Goal: Transaction & Acquisition: Register for event/course

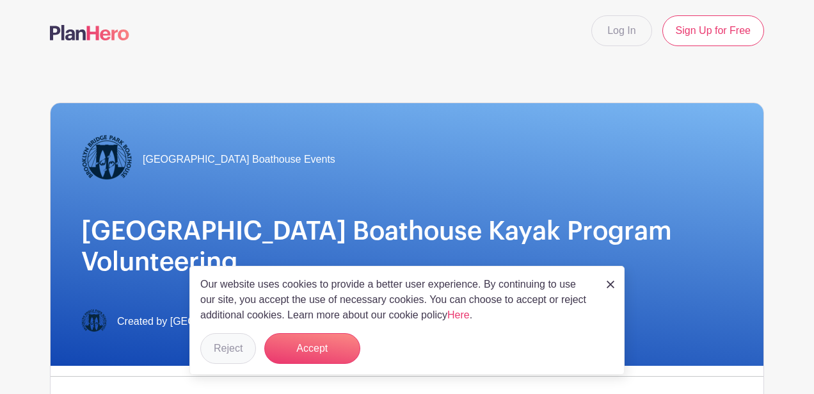
click at [232, 354] on button "Reject" at bounding box center [228, 348] width 56 height 31
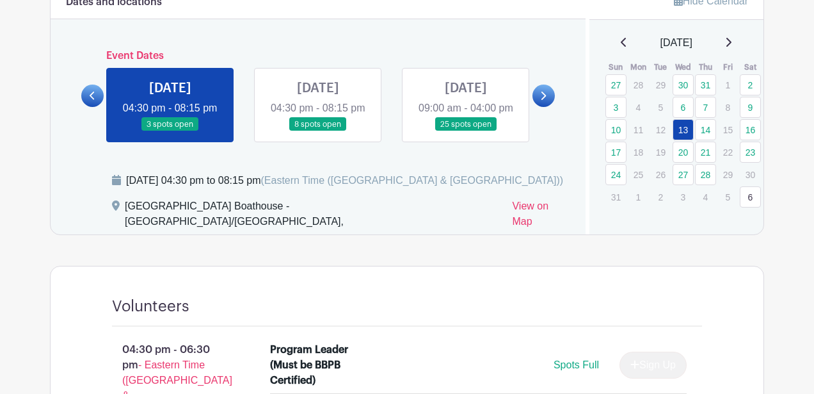
scroll to position [560, 0]
click at [318, 132] on link at bounding box center [318, 132] width 0 height 0
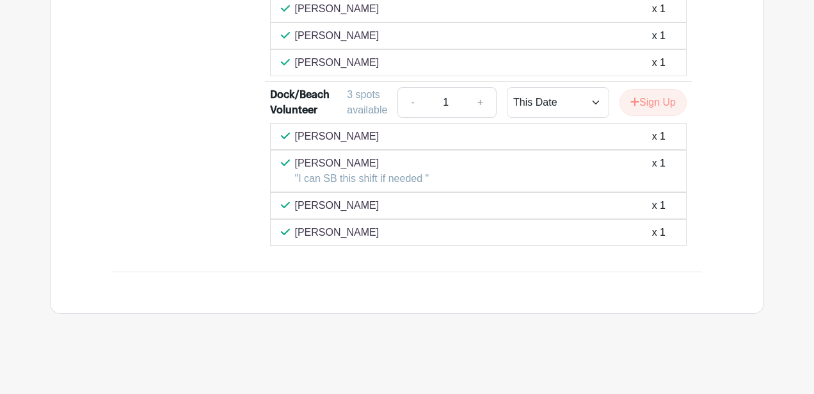
scroll to position [1544, 0]
click at [657, 101] on button "Sign Up" at bounding box center [653, 102] width 67 height 27
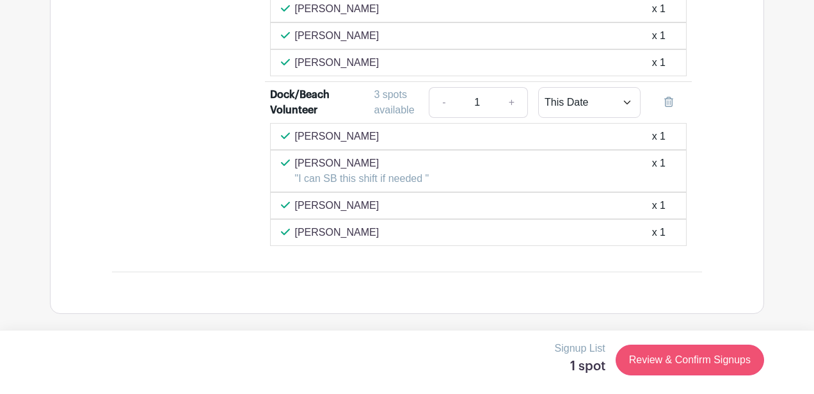
click at [673, 363] on link "Review & Confirm Signups" at bounding box center [690, 359] width 149 height 31
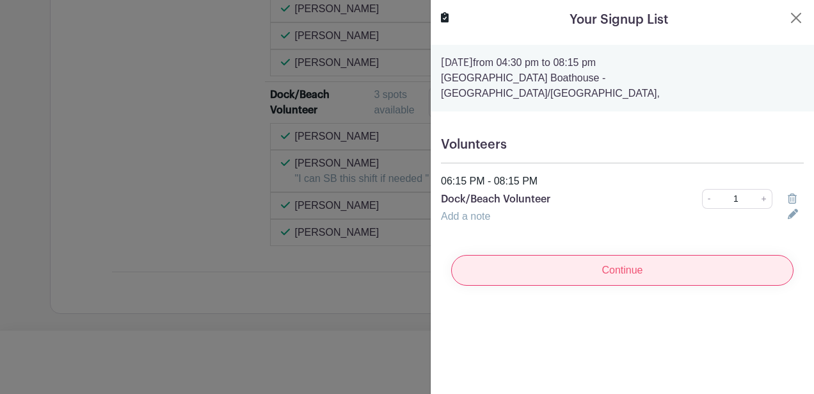
click at [655, 260] on input "Continue" at bounding box center [622, 270] width 343 height 31
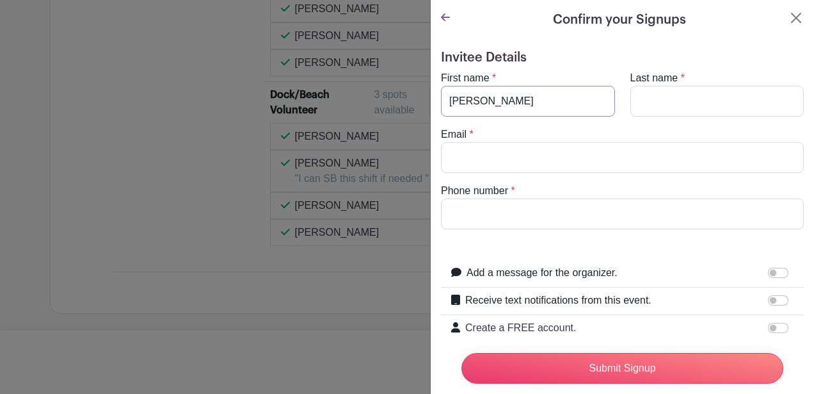
type input "[PERSON_NAME]"
type input "sa"
type input "[EMAIL_ADDRESS][DOMAIN_NAME]"
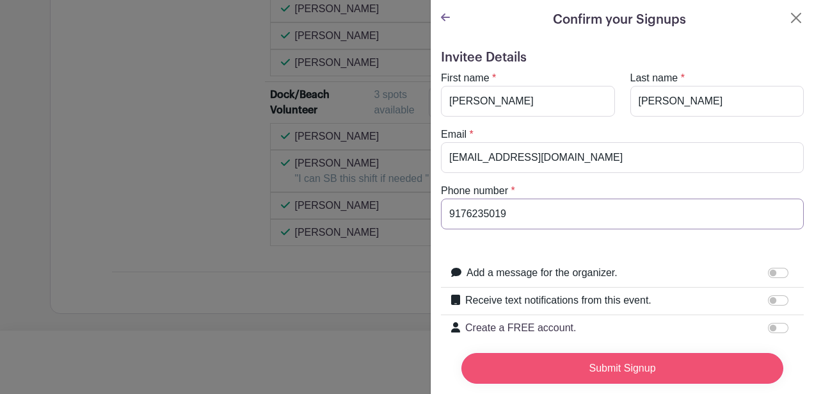
scroll to position [0, 0]
type input "9176235019"
click at [626, 369] on input "Submit Signup" at bounding box center [623, 368] width 322 height 31
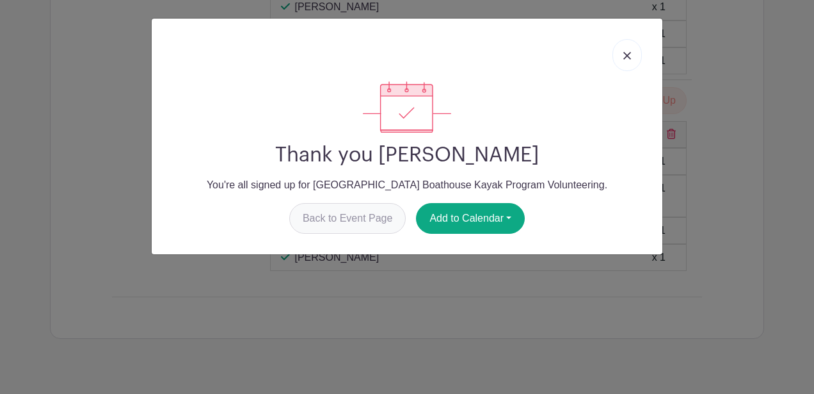
click at [369, 218] on link "Back to Event Page" at bounding box center [347, 218] width 117 height 31
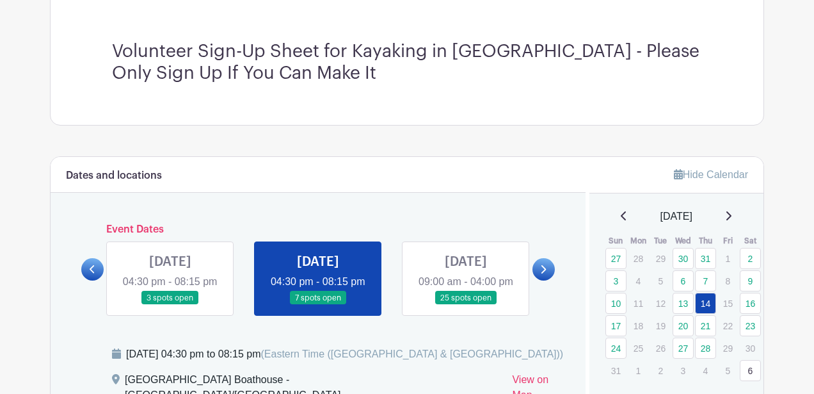
scroll to position [218, 0]
